Goal: Task Accomplishment & Management: Use online tool/utility

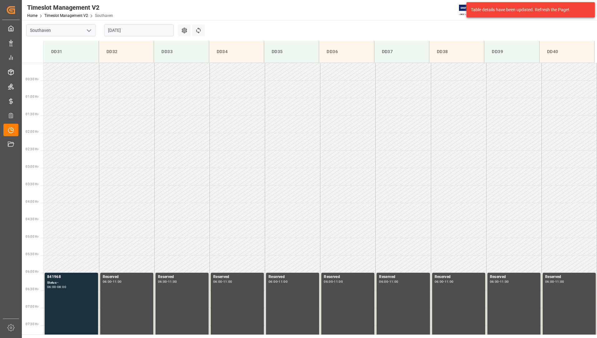
scroll to position [201, 0]
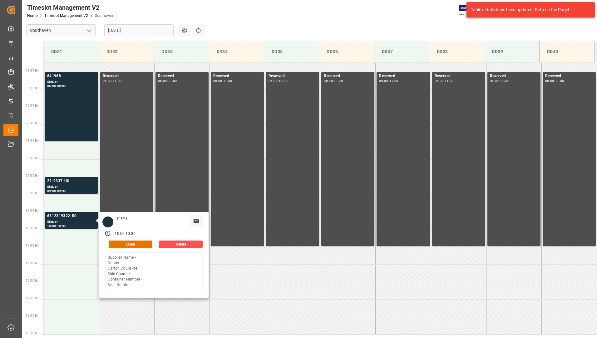
click at [138, 31] on input "[DATE]" at bounding box center [138, 30] width 69 height 12
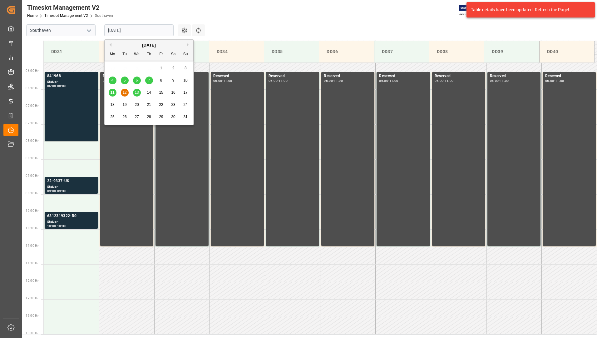
click at [124, 91] on span "12" at bounding box center [124, 92] width 4 height 4
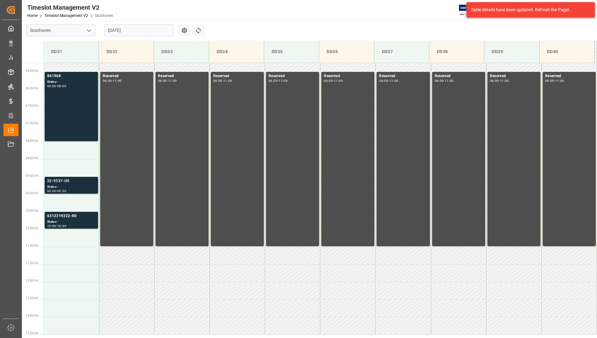
click at [77, 183] on div "22-9337-US" at bounding box center [71, 181] width 48 height 6
click at [79, 215] on div "6312319322-R0" at bounding box center [71, 216] width 48 height 6
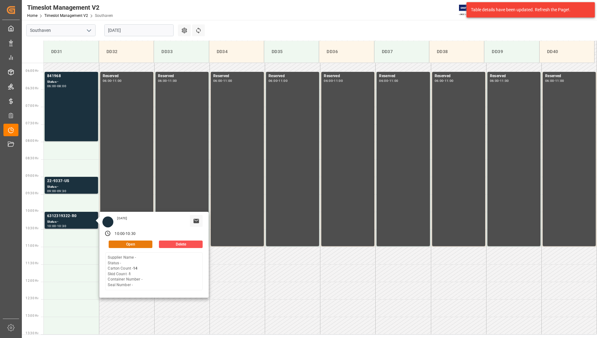
click at [117, 241] on button "Open" at bounding box center [131, 243] width 44 height 7
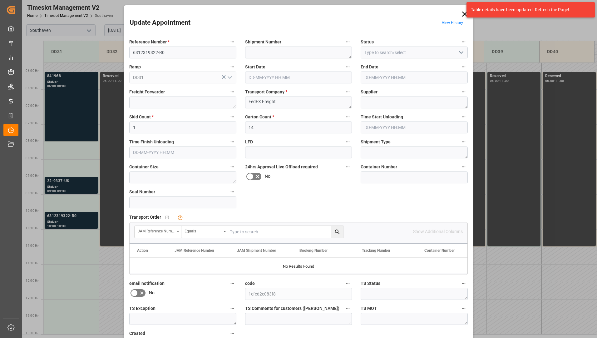
type input "[DATE] 10:00"
type input "[DATE] 10:30"
type input "[DATE] 18:35"
click at [462, 12] on icon at bounding box center [464, 14] width 5 height 5
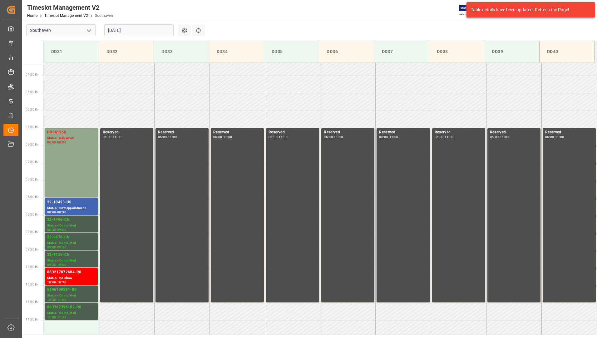
scroll to position [142, 0]
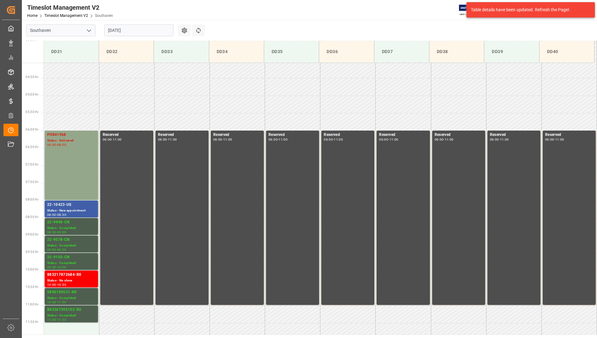
click at [79, 209] on div "Status - New appointment" at bounding box center [71, 210] width 48 height 5
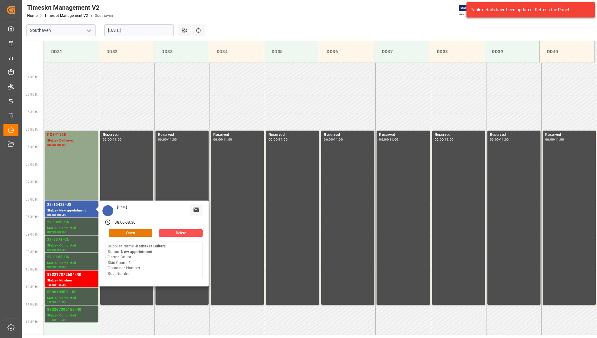
click at [141, 234] on button "Open" at bounding box center [131, 232] width 44 height 7
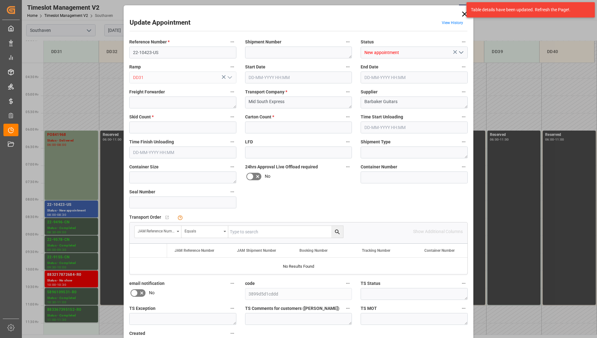
type input "1"
type input "0"
type input "11-08-2025 08:00"
type input "11-08-2025 08:30"
type input "07-08-2025 11:20"
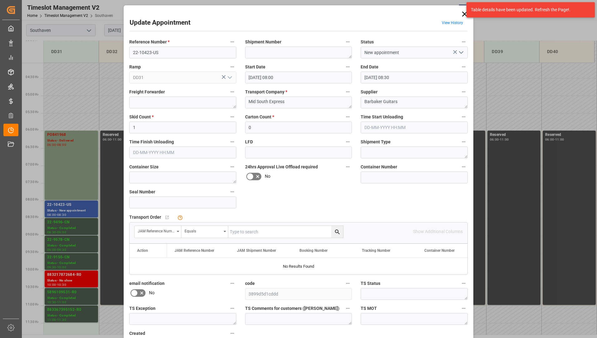
click at [462, 53] on icon "open menu" at bounding box center [460, 52] width 7 height 7
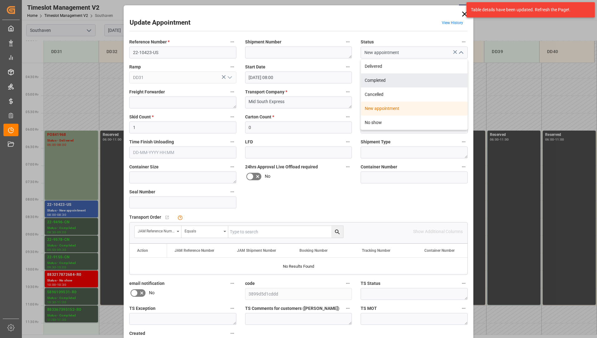
click at [435, 76] on div "Completed" at bounding box center [414, 80] width 106 height 14
type input "Completed"
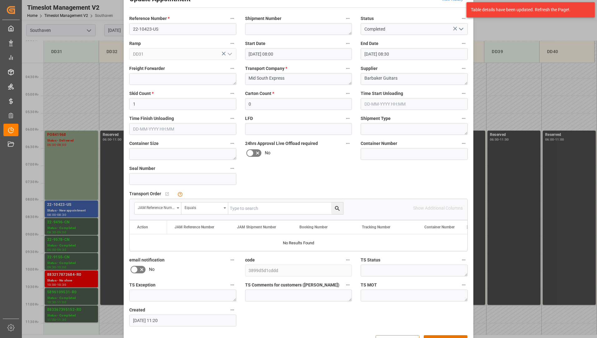
scroll to position [44, 0]
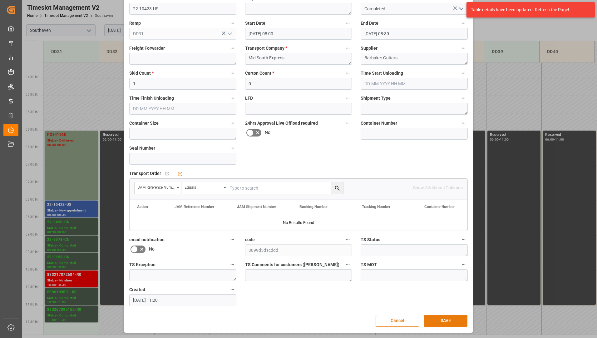
click at [432, 315] on button "SAVE" at bounding box center [445, 321] width 44 height 12
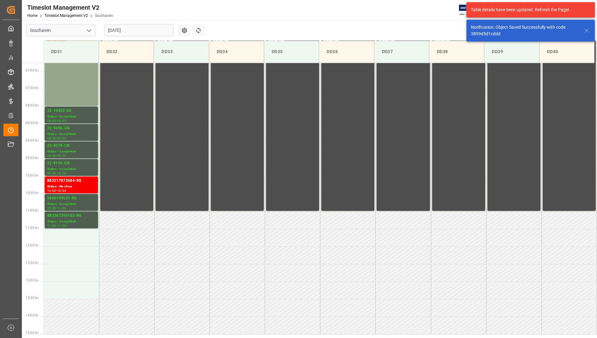
scroll to position [241, 0]
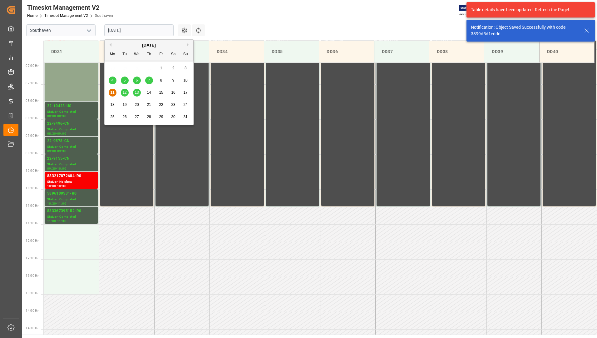
click at [138, 30] on input "11-08-2025" at bounding box center [138, 30] width 69 height 12
click at [126, 93] on span "12" at bounding box center [124, 92] width 4 height 4
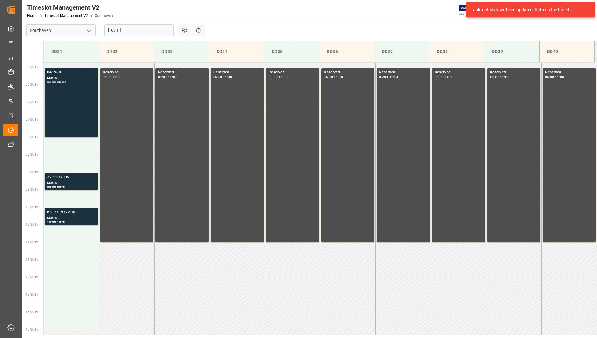
scroll to position [48, 0]
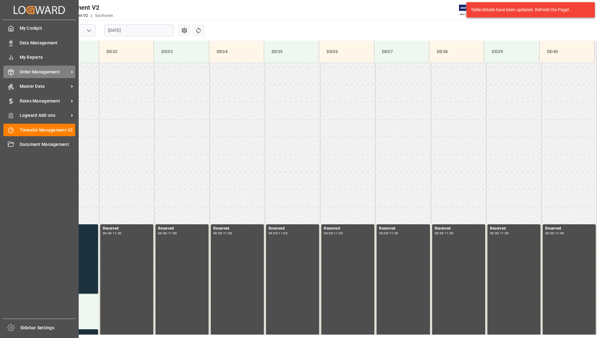
click at [38, 71] on span "Order Management" at bounding box center [44, 72] width 49 height 7
click at [30, 70] on span "Order Management" at bounding box center [44, 72] width 49 height 7
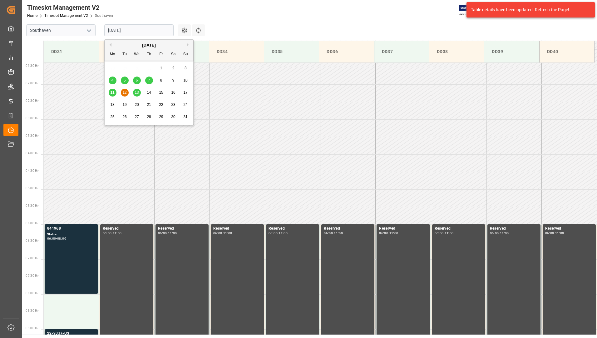
click at [139, 31] on input "[DATE]" at bounding box center [138, 30] width 69 height 12
click at [138, 93] on span "13" at bounding box center [136, 92] width 4 height 4
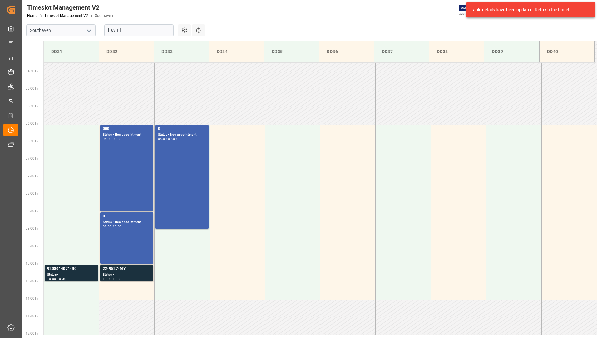
scroll to position [204, 0]
